Goal: Information Seeking & Learning: Check status

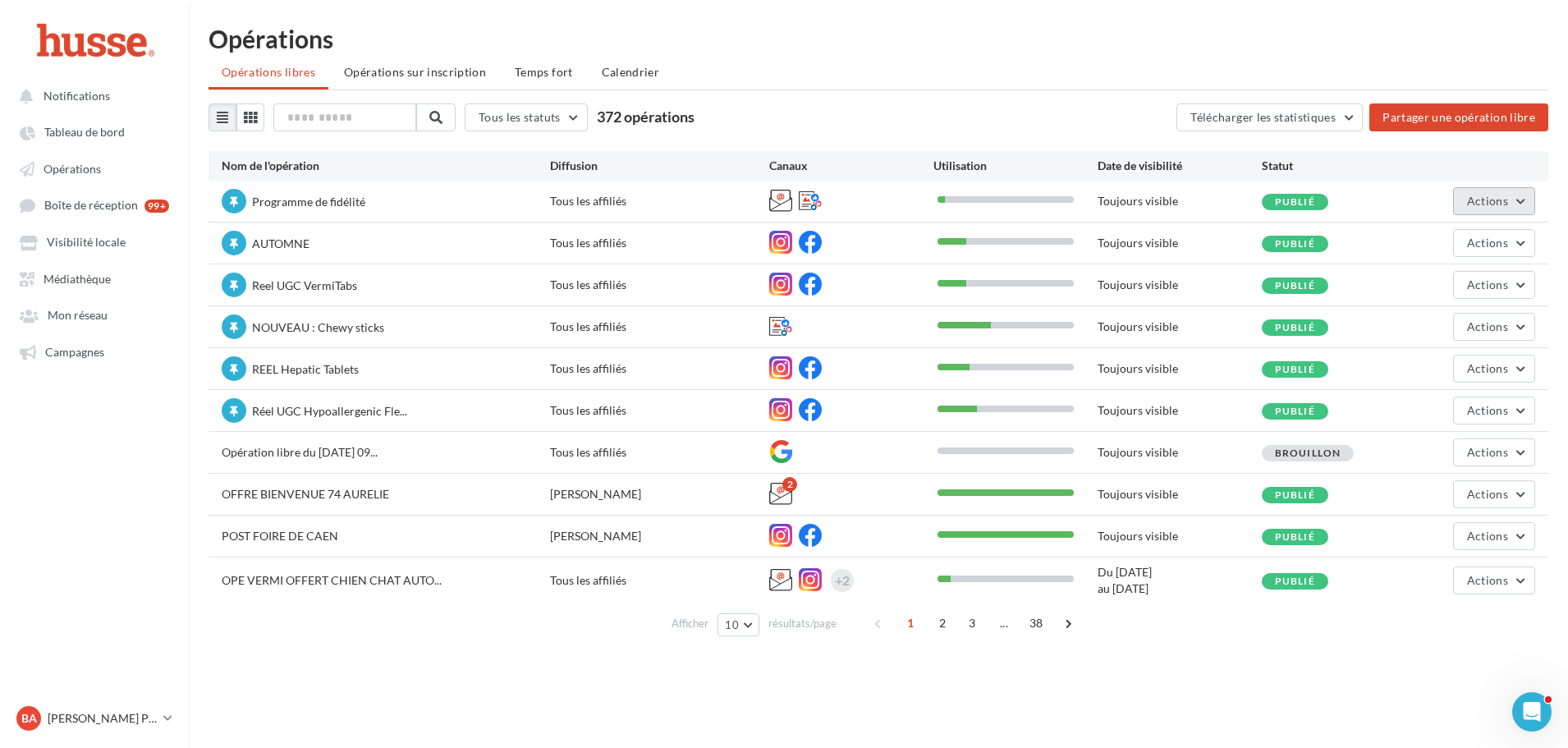
click at [1500, 204] on span "Actions" at bounding box center [1488, 201] width 41 height 14
click at [1427, 328] on button "Statistiques" at bounding box center [1448, 325] width 174 height 43
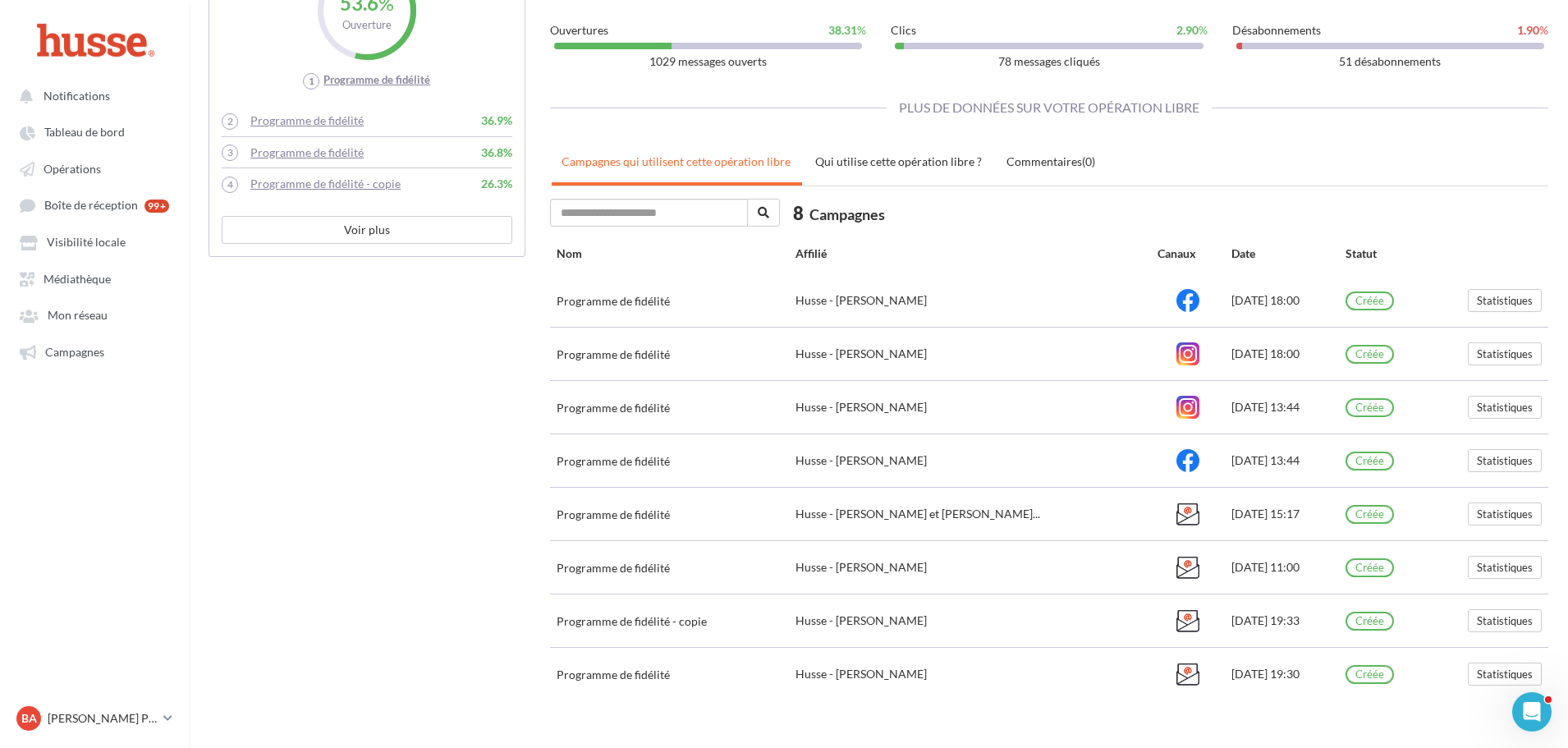
scroll to position [653, 0]
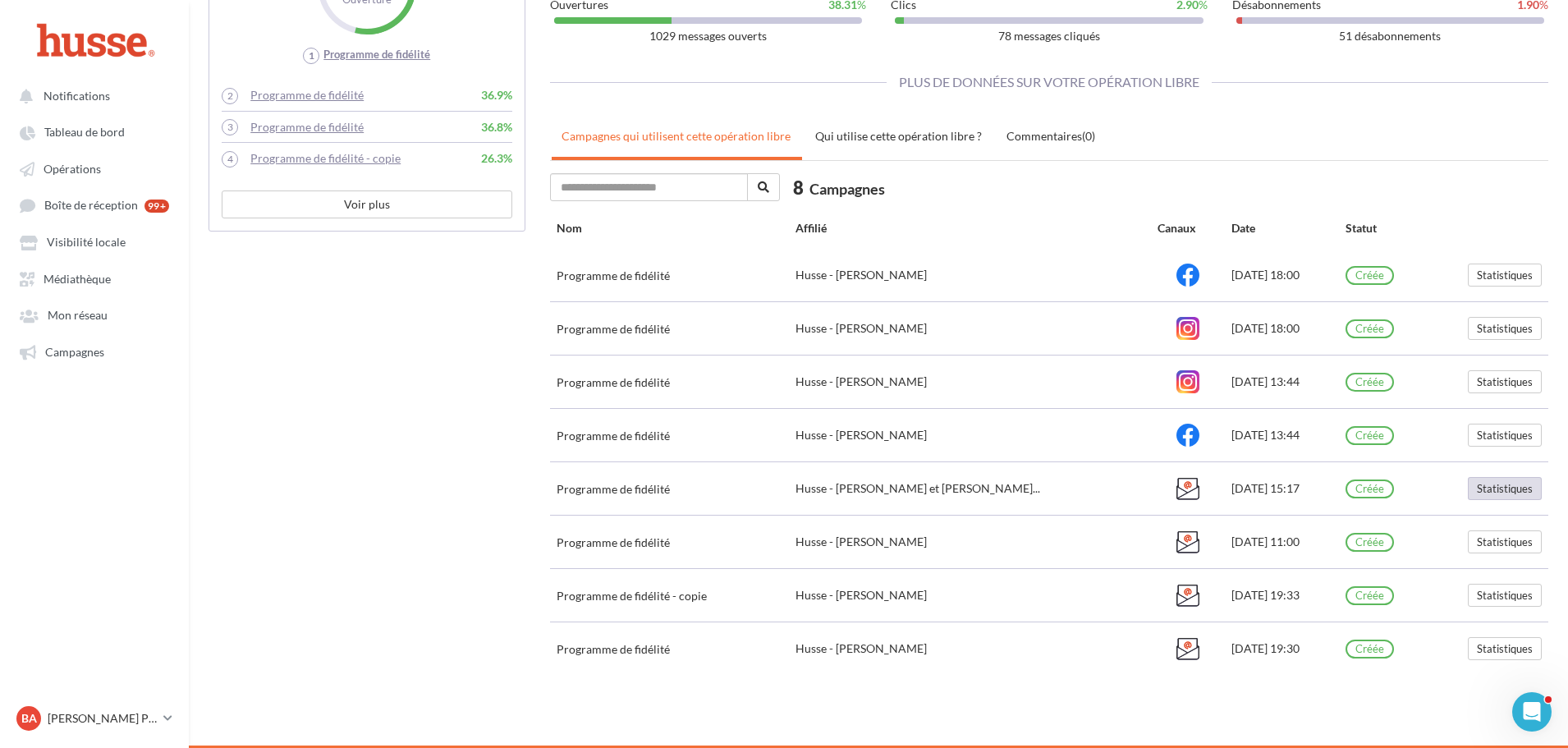
click at [1510, 490] on button "Statistiques" at bounding box center [1506, 488] width 74 height 23
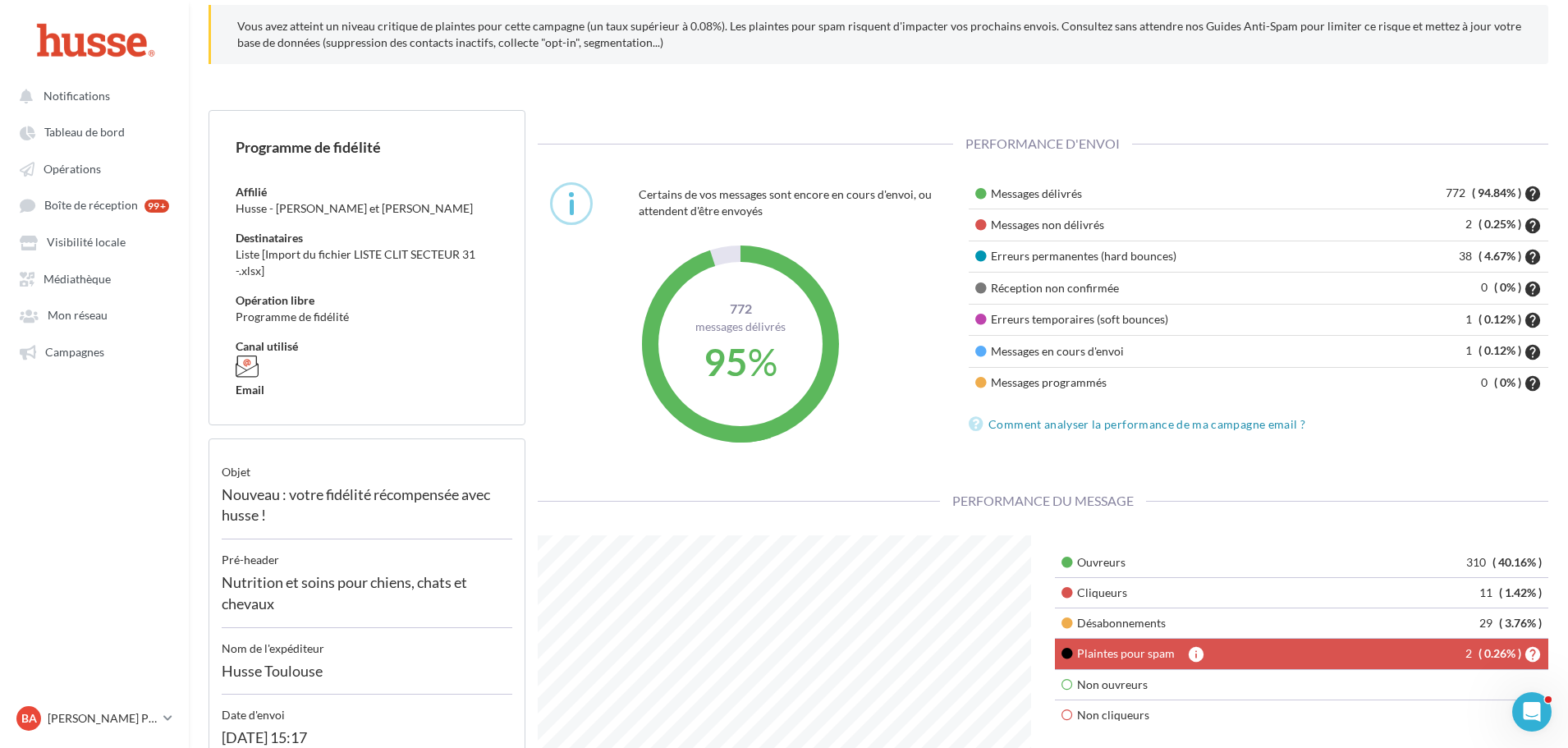
scroll to position [247, 0]
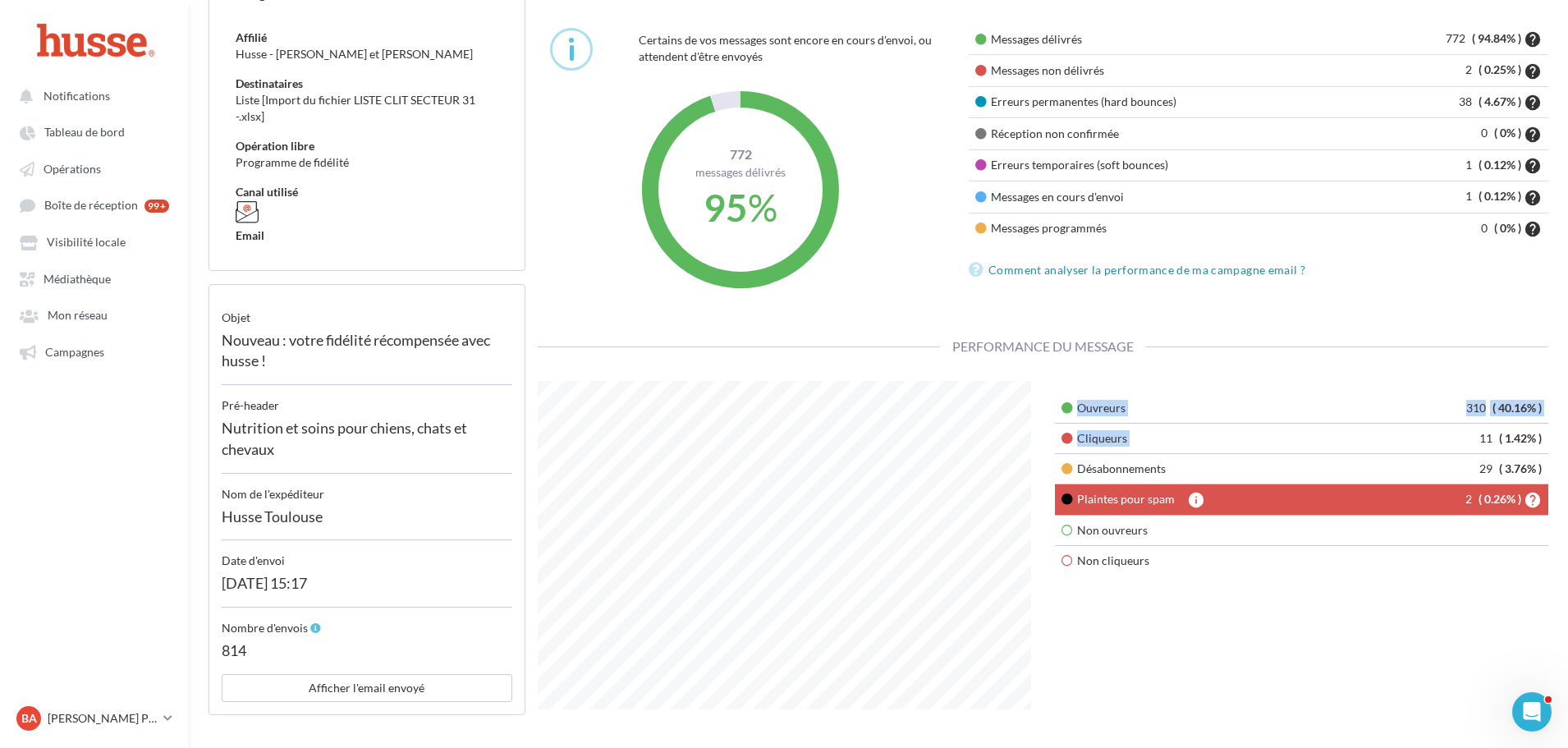
drag, startPoint x: 1473, startPoint y: 438, endPoint x: 1561, endPoint y: 435, distance: 88.1
click at [1561, 435] on div "Programme de fidélité Affilié Husse - [PERSON_NAME] et [PERSON_NAME] Destinatai…" at bounding box center [879, 642] width 1380 height 1373
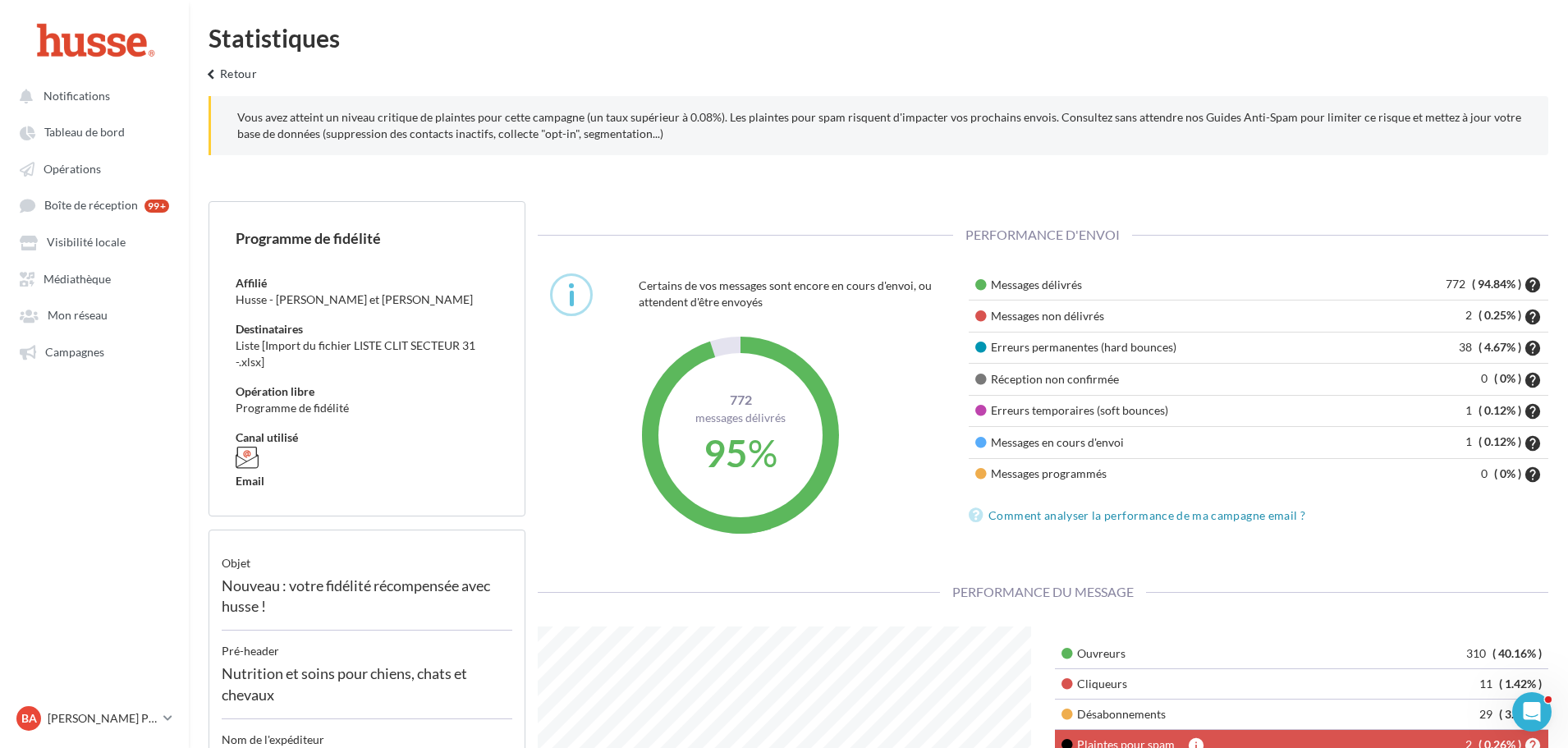
scroll to position [0, 0]
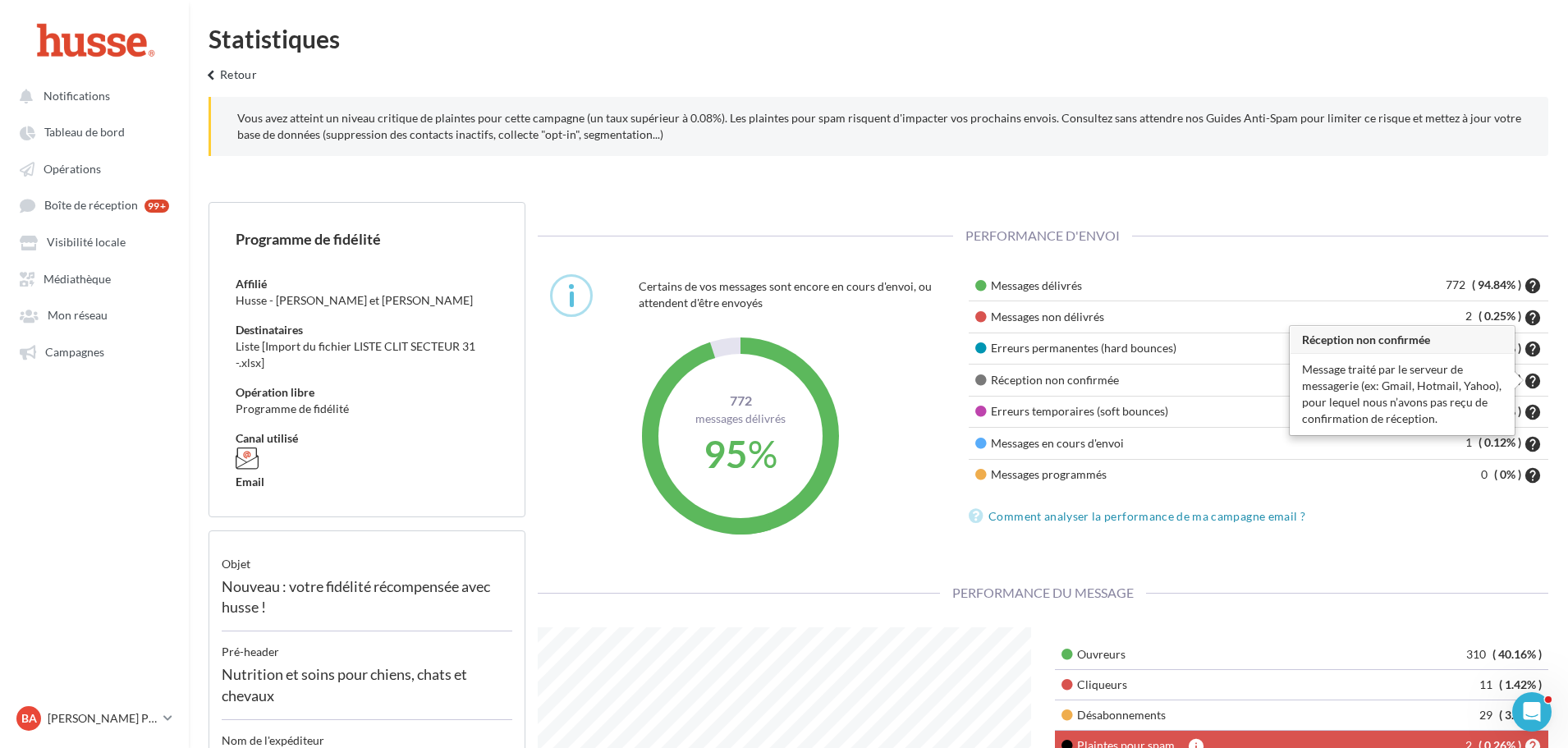
scroll to position [328, 518]
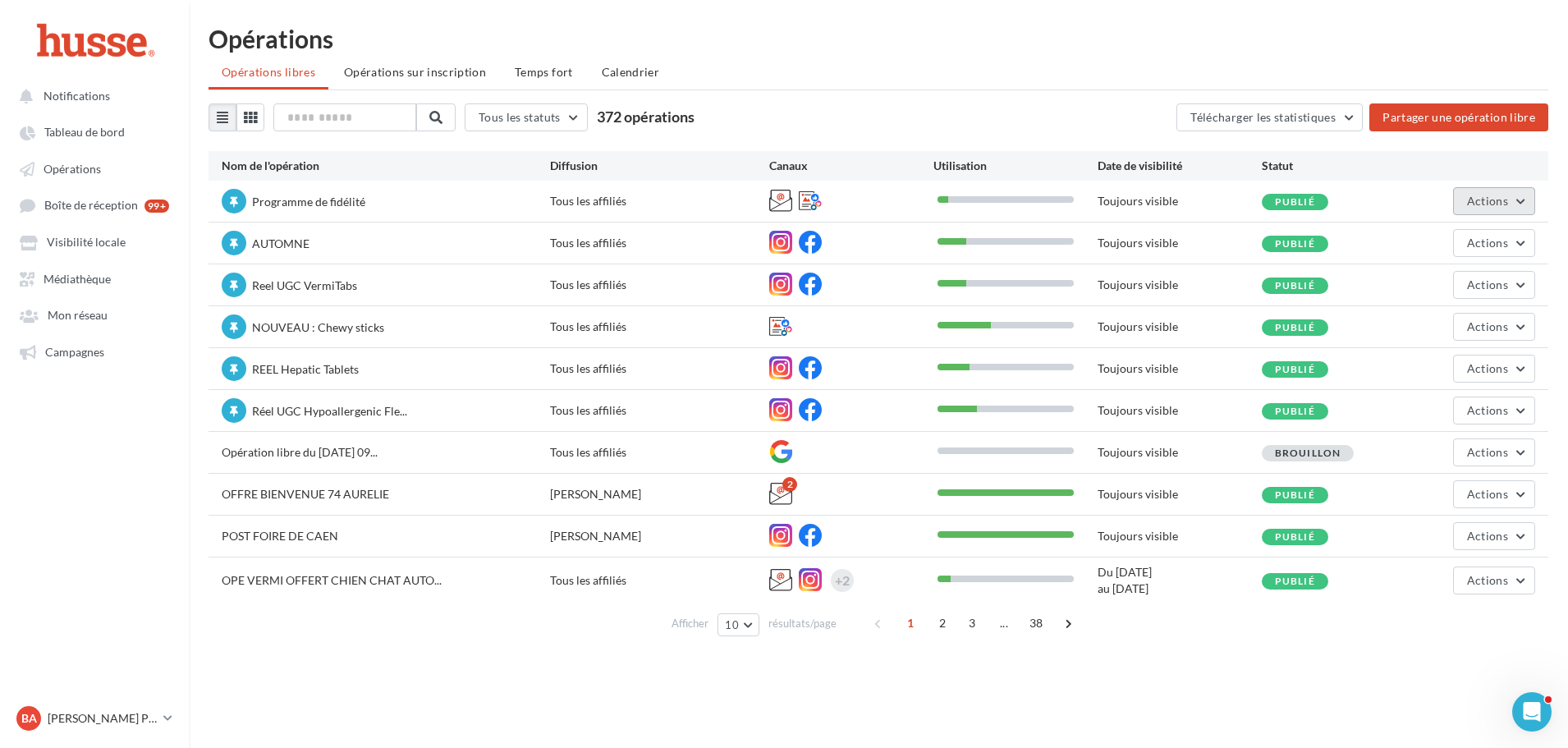
click at [1513, 203] on button "Actions" at bounding box center [1494, 201] width 82 height 28
click at [1452, 330] on button "Statistiques" at bounding box center [1448, 325] width 174 height 43
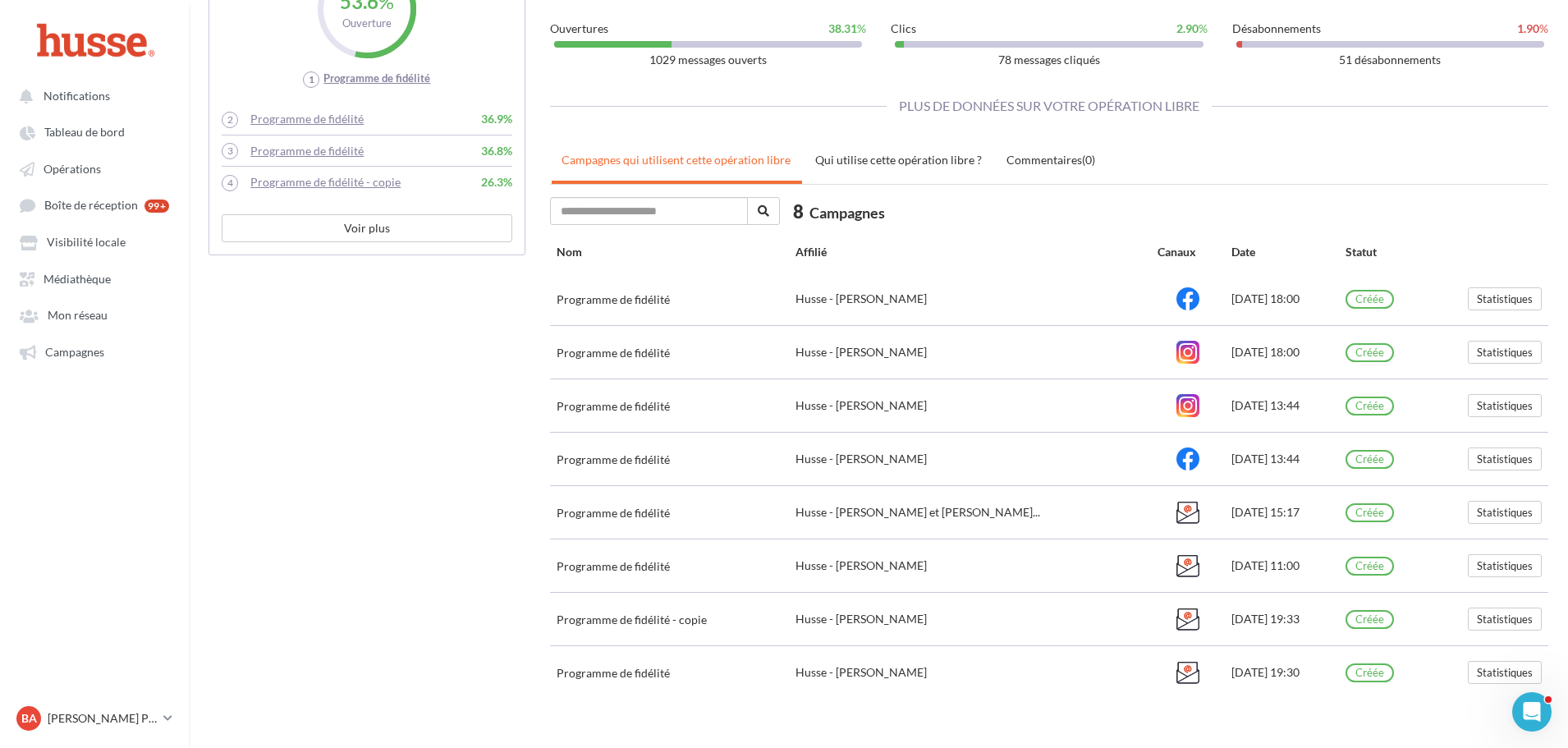
scroll to position [621, 0]
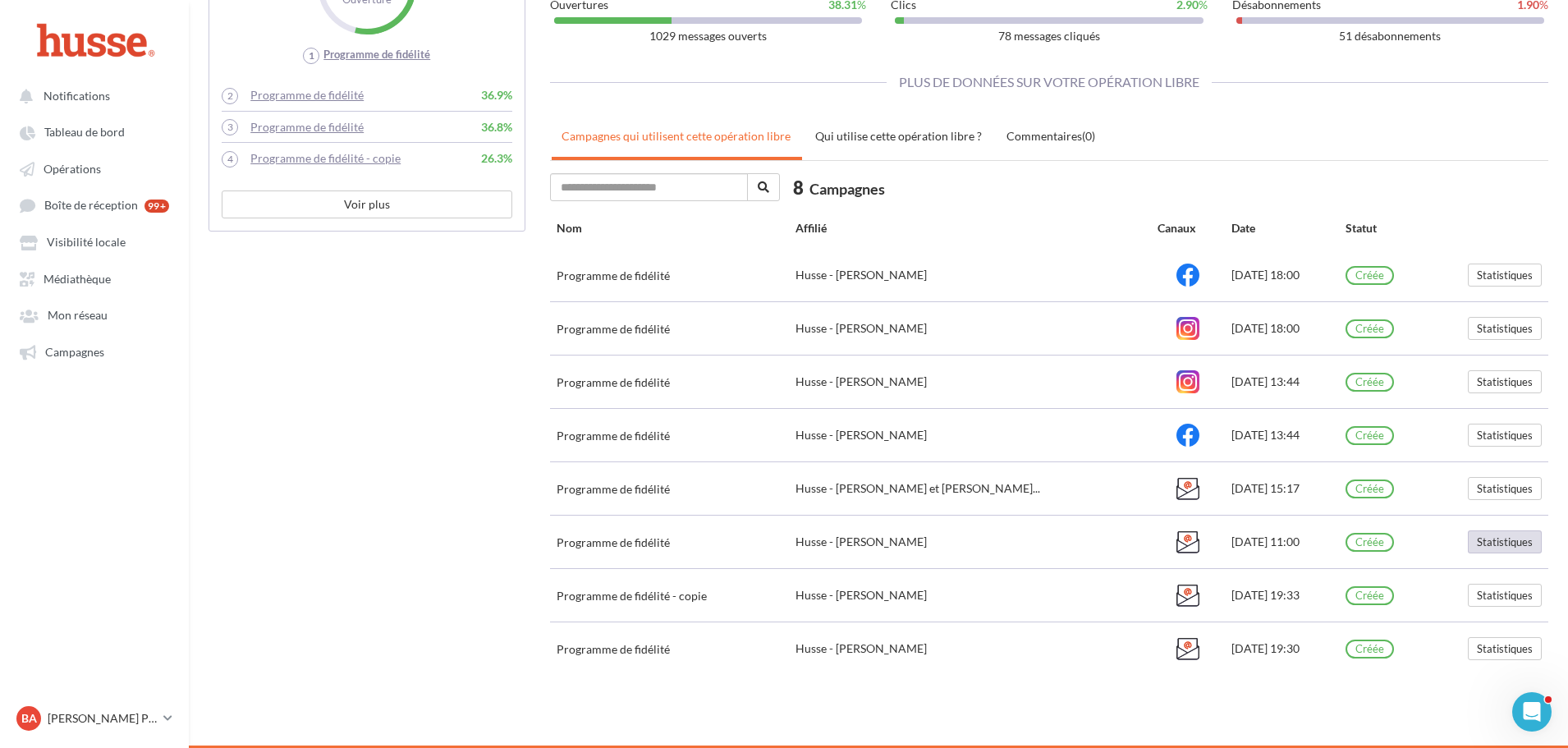
click at [1519, 539] on button "Statistiques" at bounding box center [1506, 542] width 74 height 23
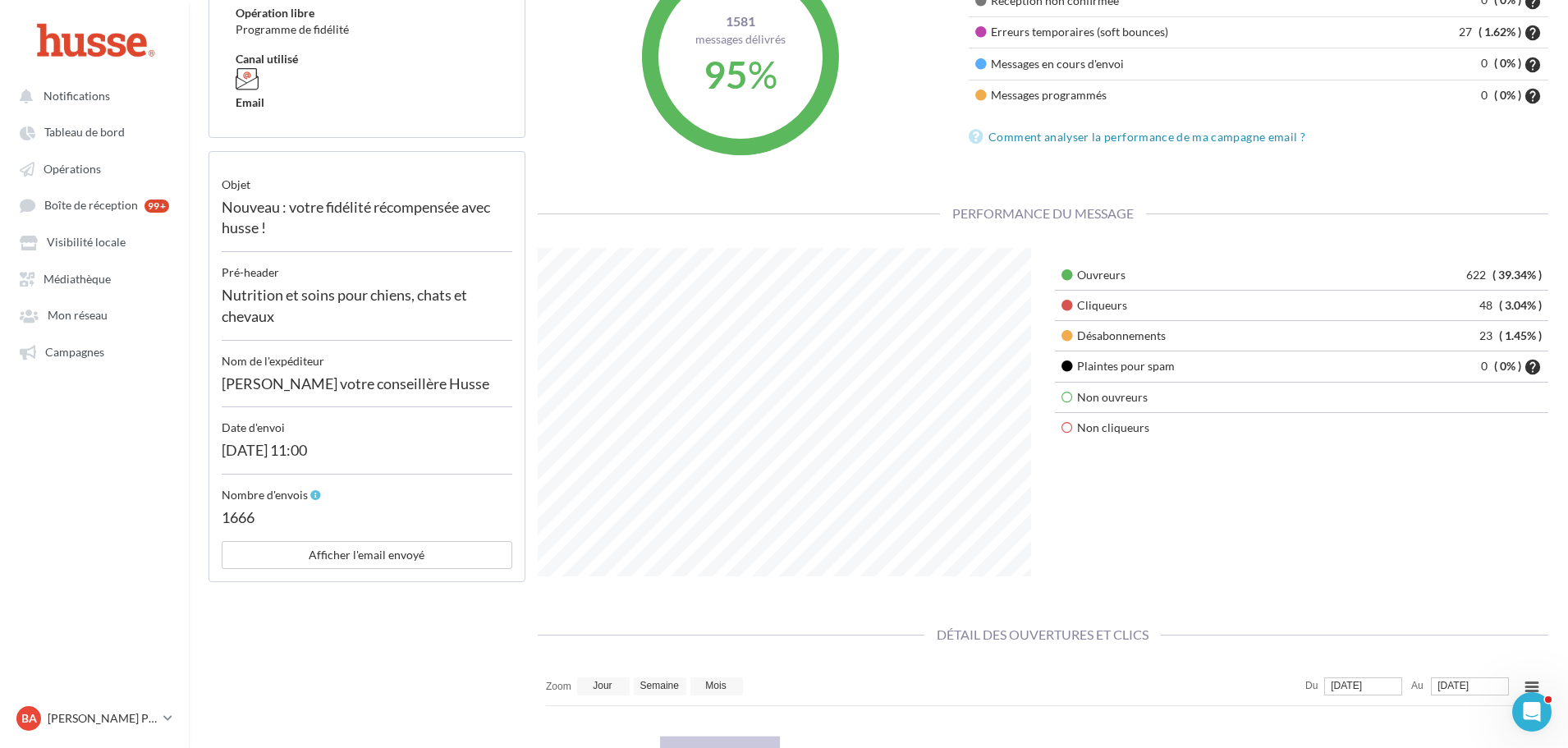
scroll to position [328, 0]
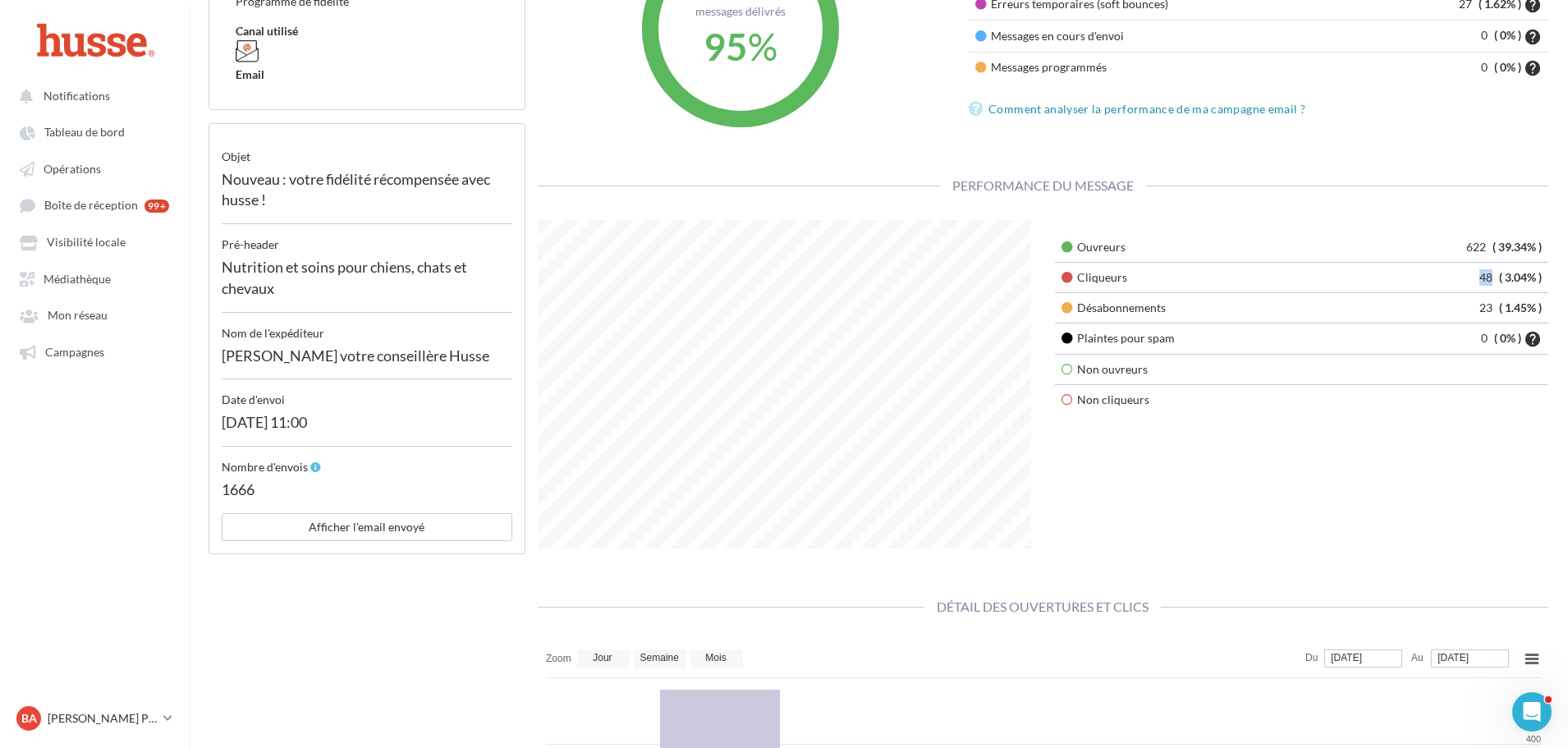
drag, startPoint x: 1474, startPoint y: 280, endPoint x: 1491, endPoint y: 280, distance: 17.0
click at [1491, 280] on td "48 ( 3.04% )" at bounding box center [1446, 277] width 203 height 30
drag, startPoint x: 1052, startPoint y: 241, endPoint x: 1544, endPoint y: 274, distance: 493.1
click at [1544, 274] on div "Ouvreurs 622 ( 39.34% ) Cliqueurs 48 ( 3.04% ) Désabonnements 23 ( 1.45% ) Plai…" at bounding box center [1302, 326] width 518 height 211
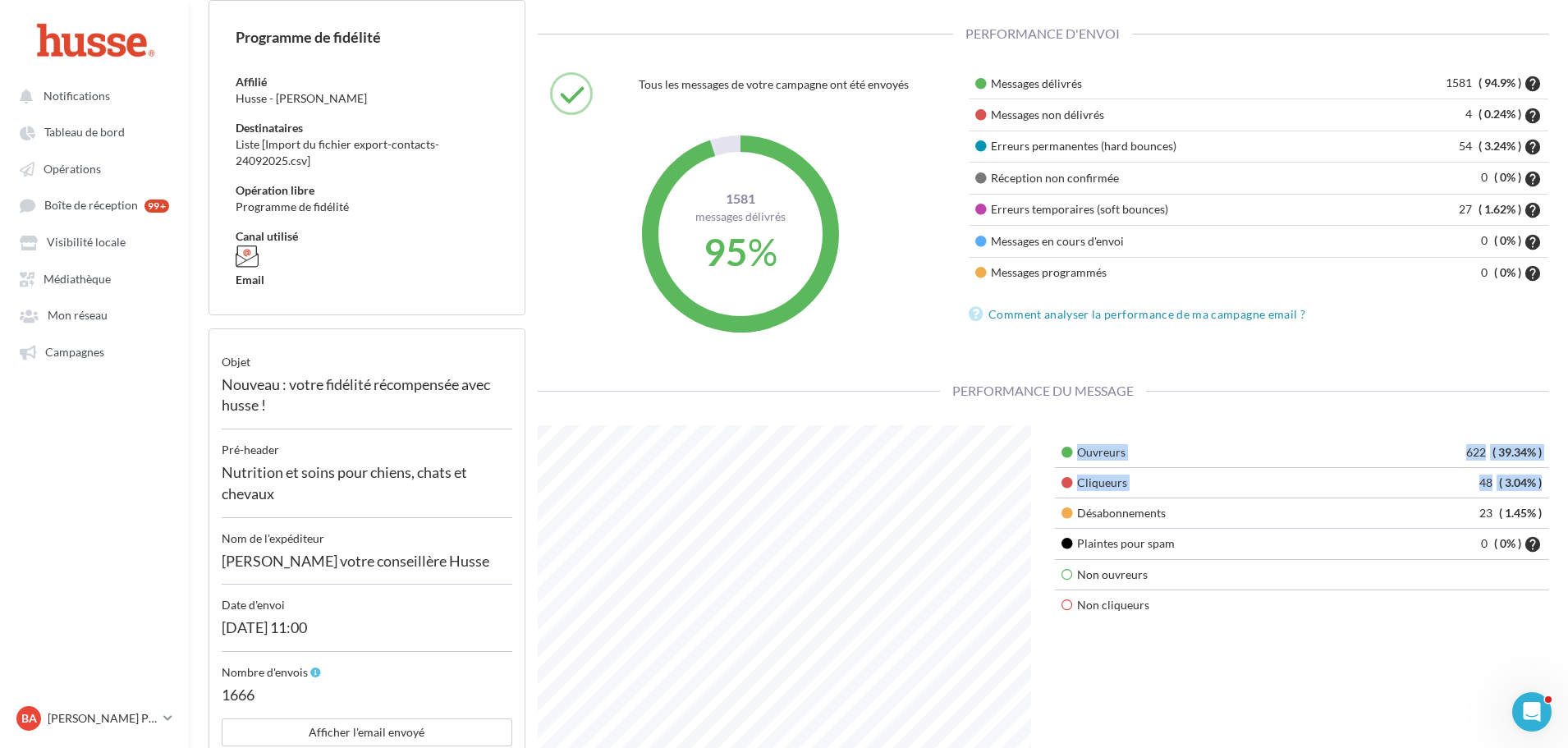
scroll to position [247, 0]
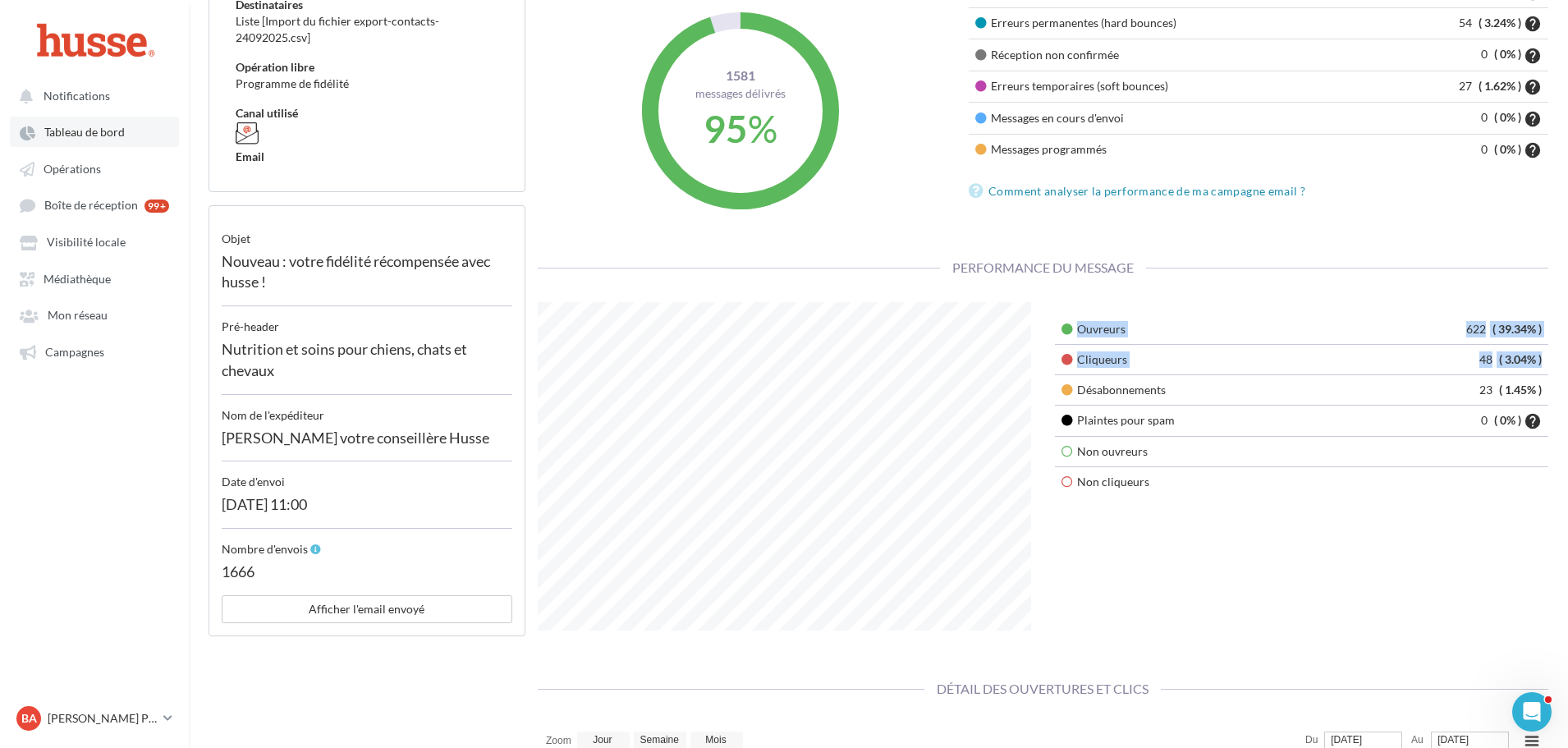
click at [78, 136] on span "Tableau de bord" at bounding box center [84, 133] width 80 height 14
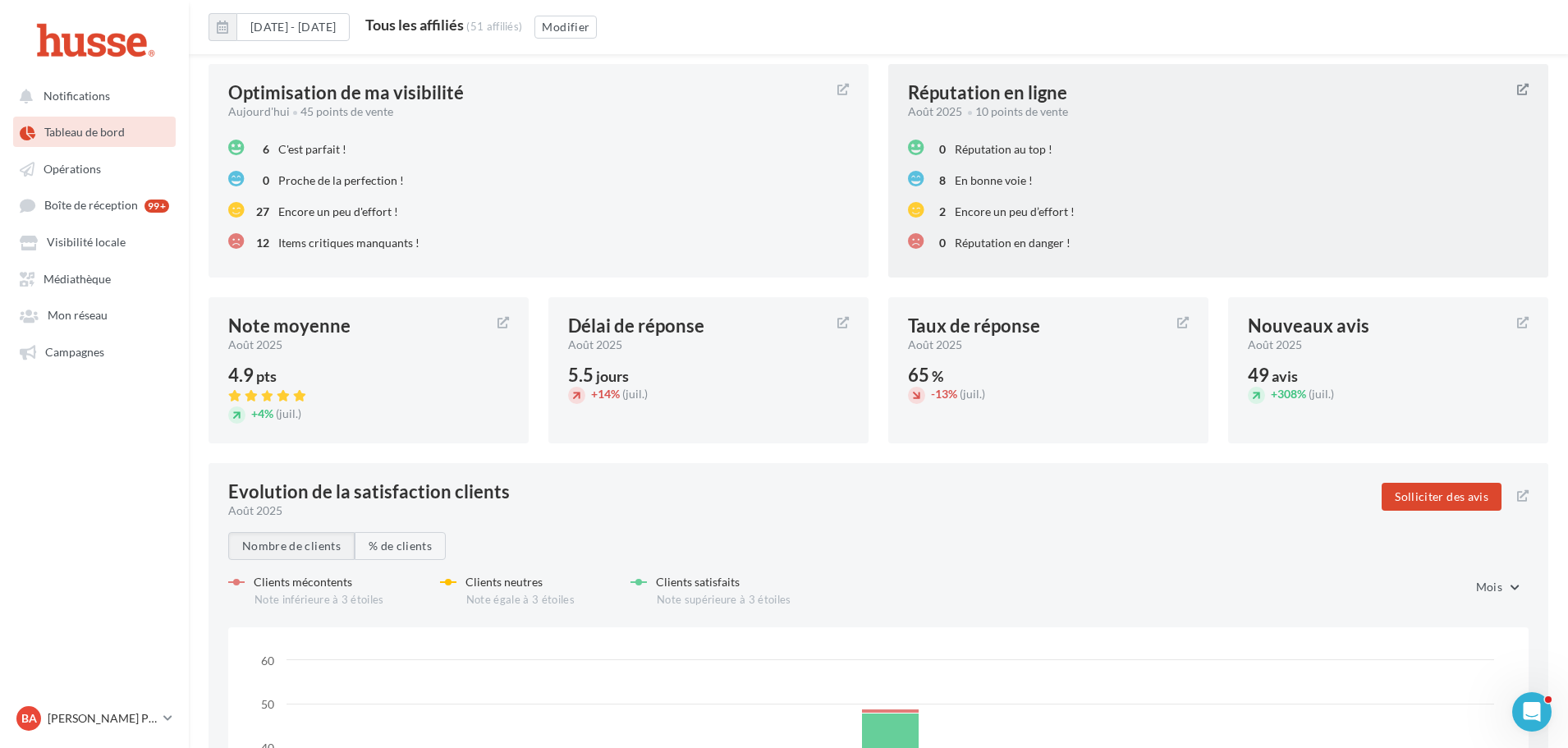
scroll to position [2034, 0]
